Goal: Navigation & Orientation: Understand site structure

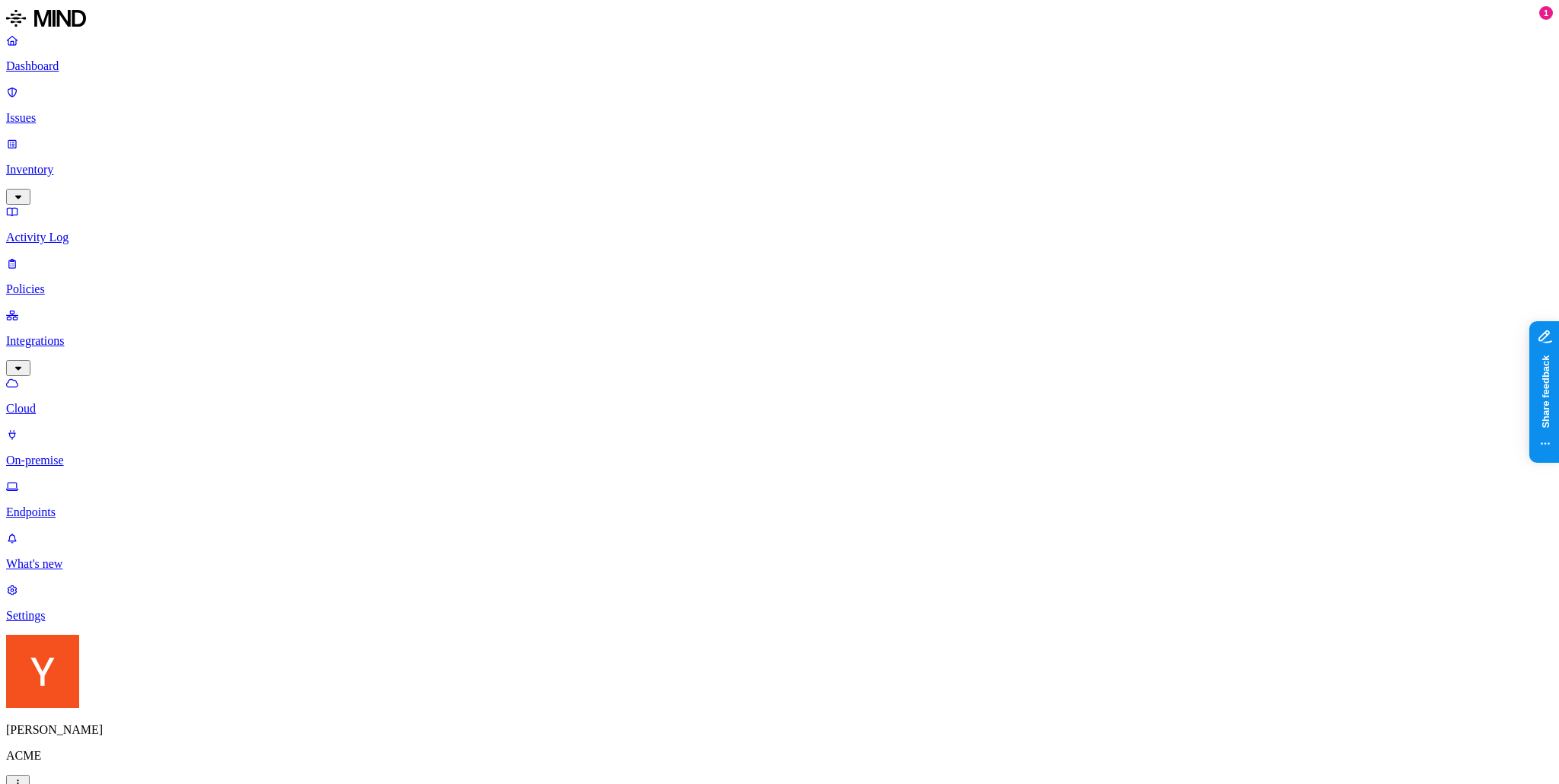
click at [84, 66] on p "Dashboard" at bounding box center [779, 66] width 1547 height 14
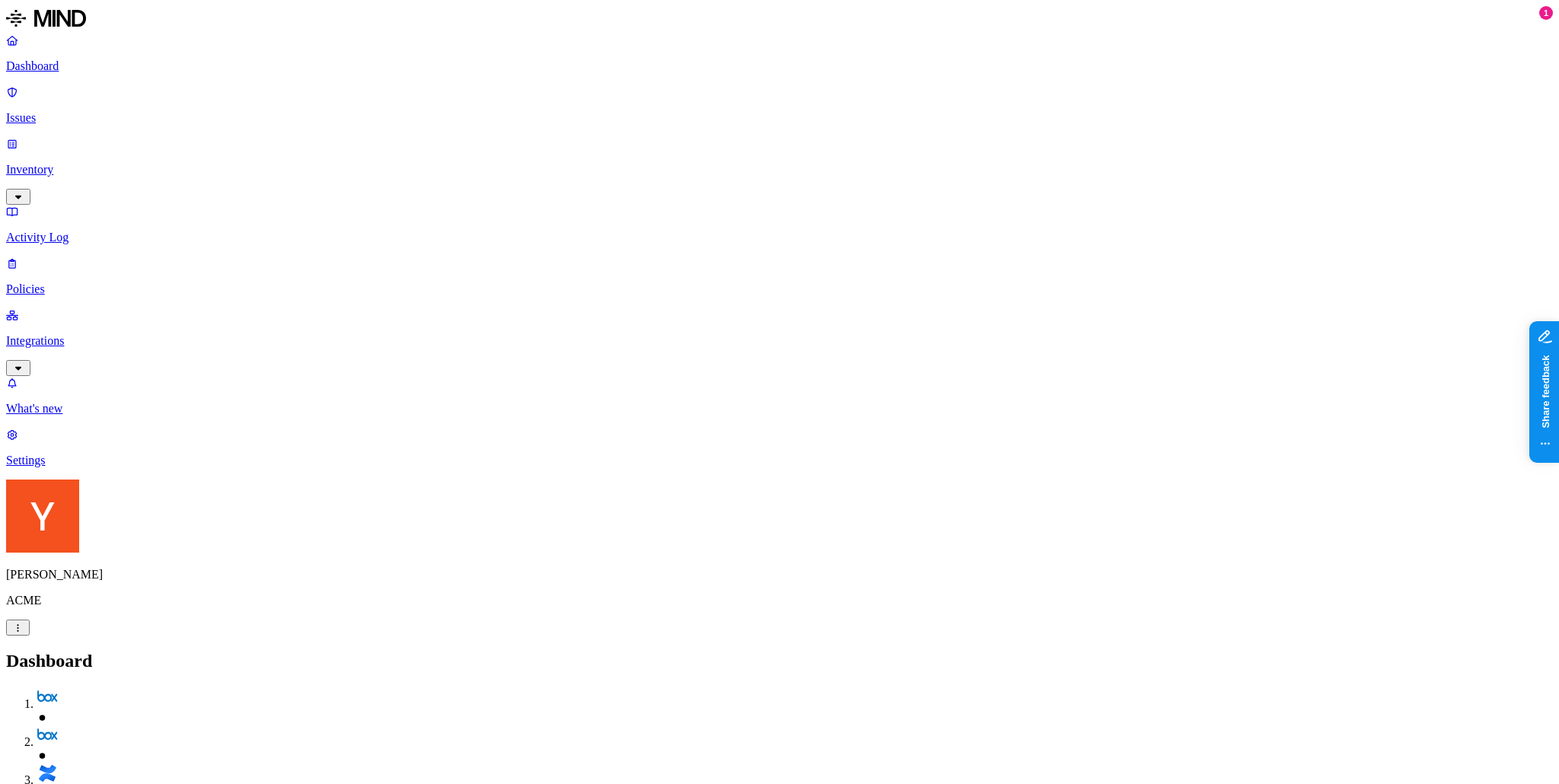
drag, startPoint x: 556, startPoint y: 137, endPoint x: 343, endPoint y: 3, distance: 251.6
click at [118, 163] on p "Inventory" at bounding box center [779, 170] width 1547 height 14
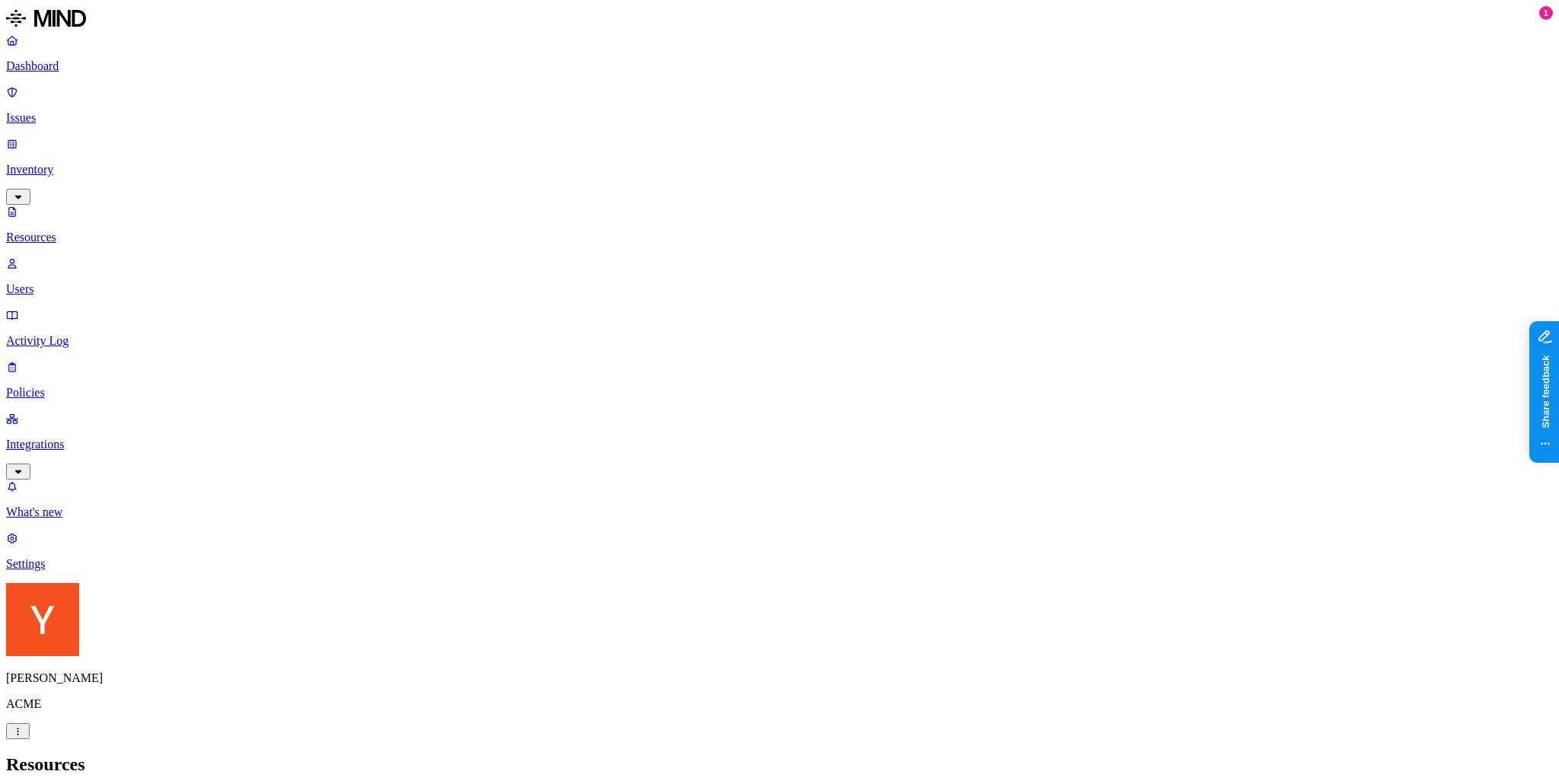
click at [105, 282] on p "Users" at bounding box center [779, 289] width 1547 height 14
